Goal: Check status: Check status

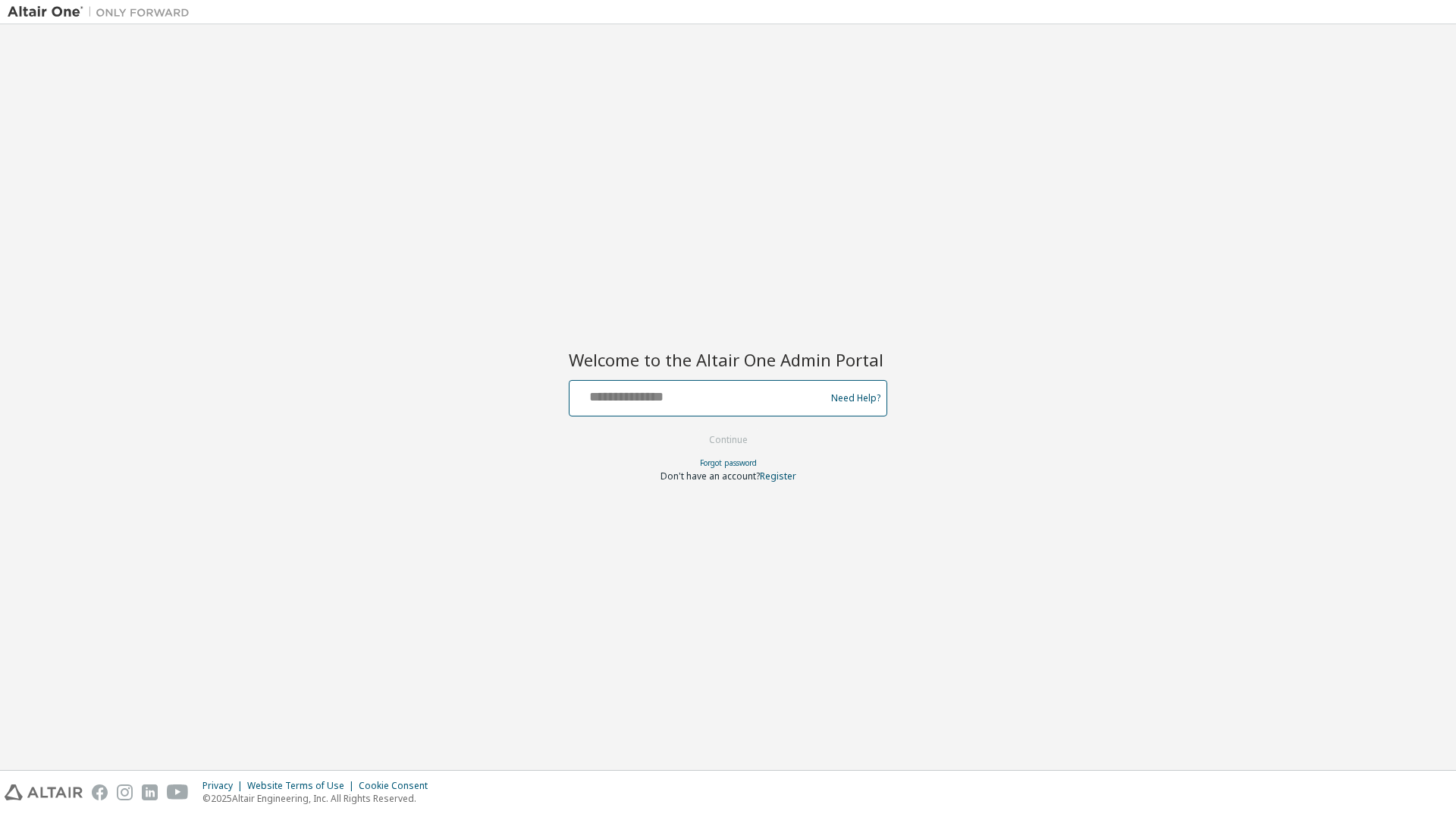
click at [704, 390] on input "text" at bounding box center [699, 394] width 248 height 22
type input "**********"
click at [722, 441] on button "Continue" at bounding box center [728, 440] width 71 height 23
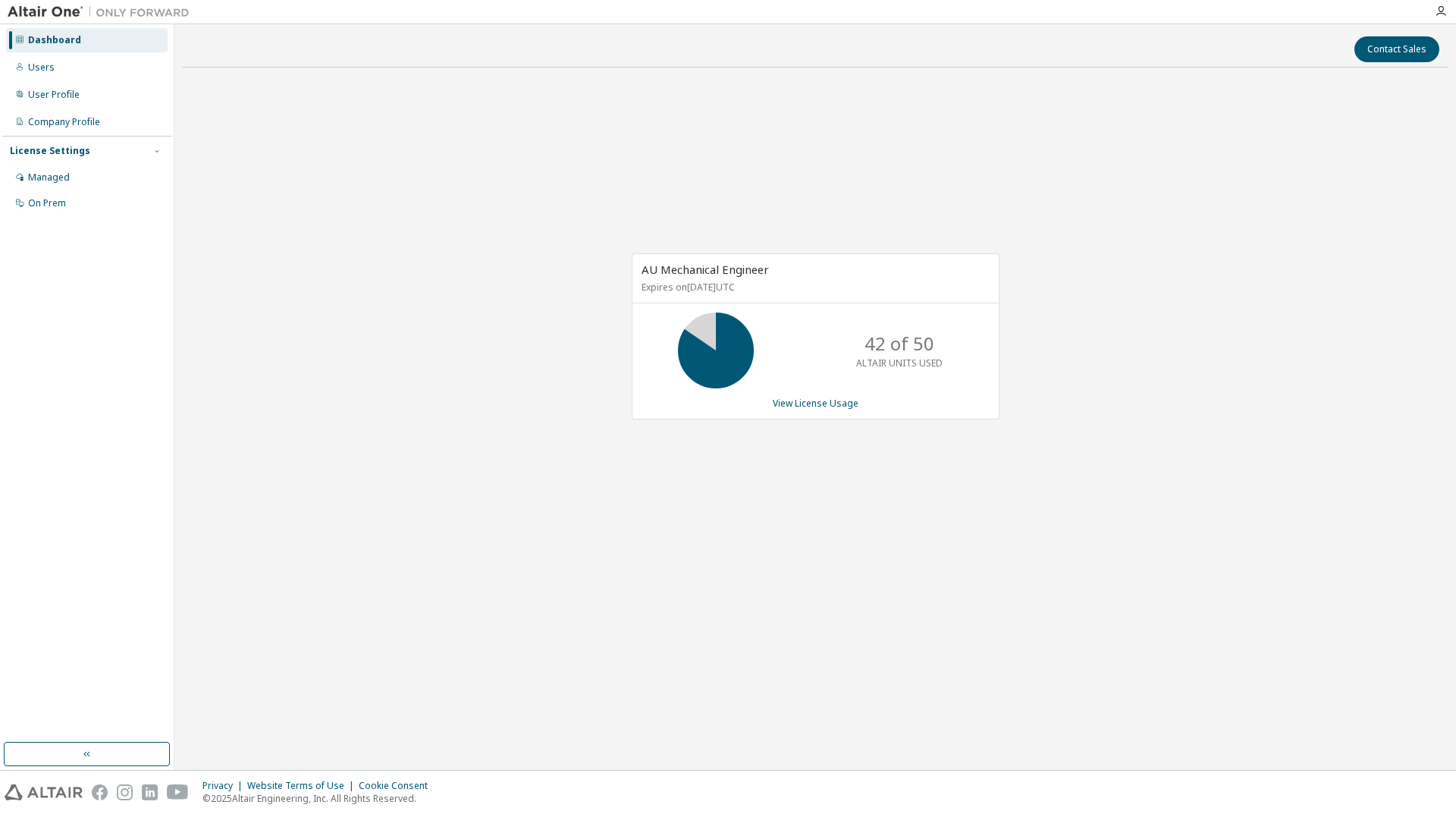
click at [836, 395] on div "AU Mechanical Engineer Expires on [DATE] UTC 42 of 50 ALTAIR UNITS USED View Li…" at bounding box center [815, 337] width 368 height 166
click at [836, 406] on link "View License Usage" at bounding box center [815, 403] width 86 height 13
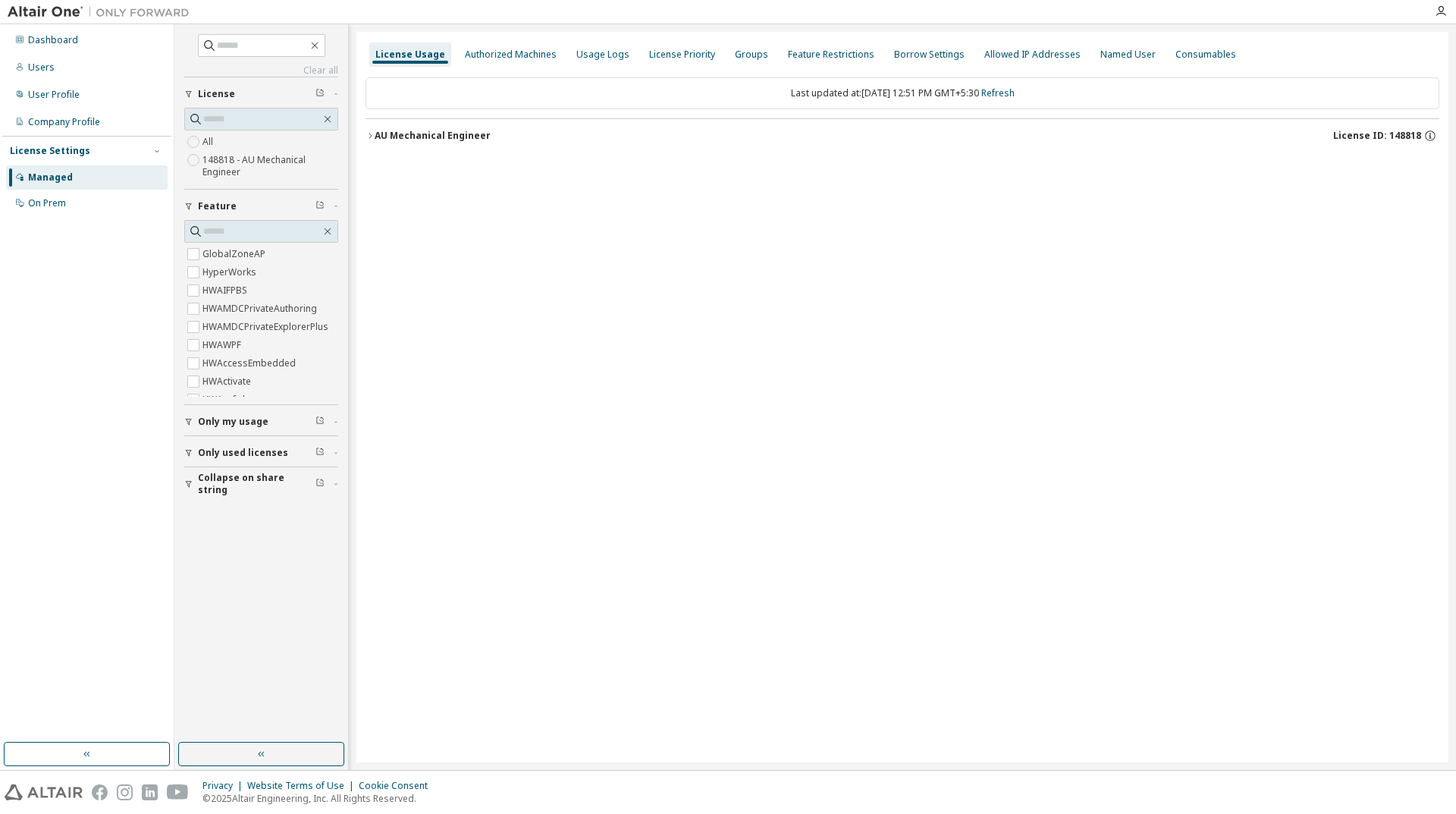
click at [368, 133] on icon "button" at bounding box center [370, 136] width 9 height 9
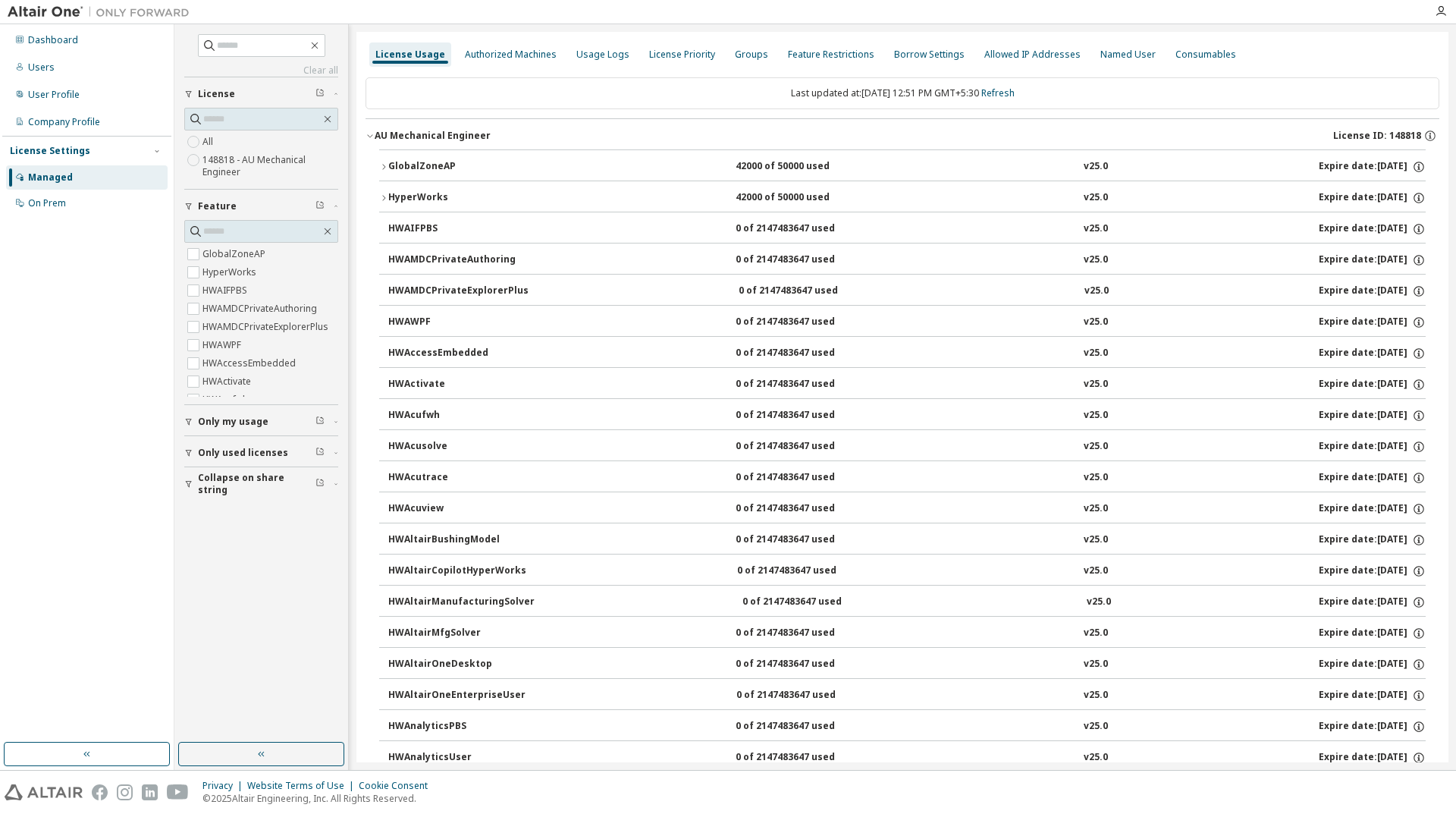
click at [381, 167] on icon "button" at bounding box center [384, 167] width 9 height 9
